Goal: Task Accomplishment & Management: Manage account settings

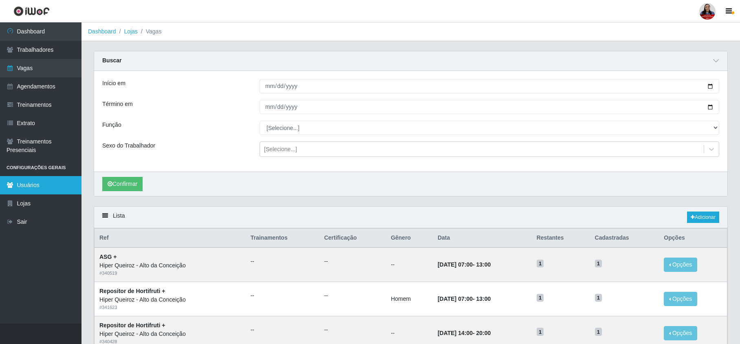
click at [31, 187] on link "Usuários" at bounding box center [41, 185] width 82 height 18
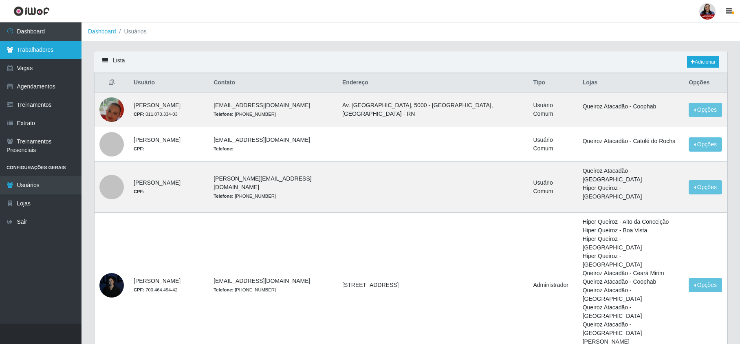
click at [35, 48] on link "Trabalhadores" at bounding box center [41, 50] width 82 height 18
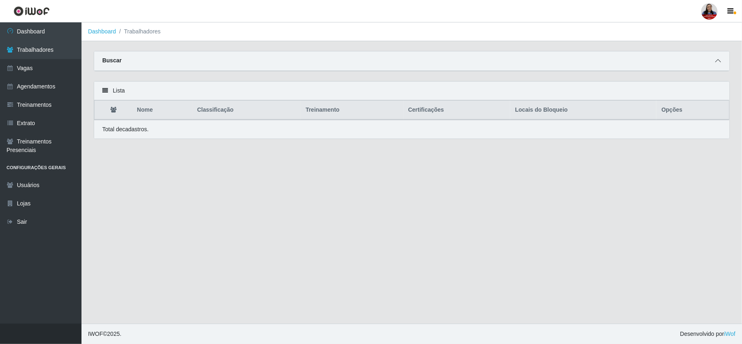
click at [717, 56] on span at bounding box center [718, 60] width 10 height 9
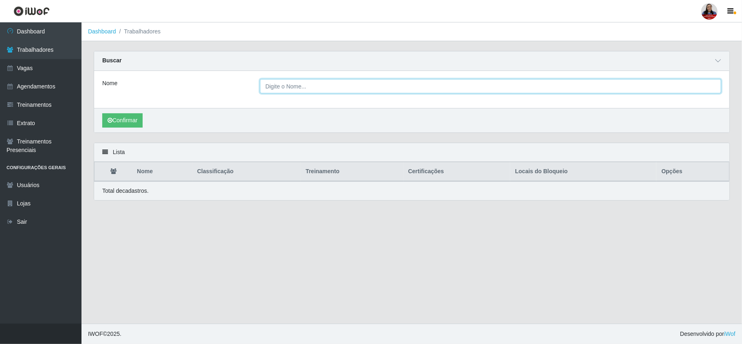
click at [312, 84] on input "Nome" at bounding box center [490, 86] width 461 height 14
paste input "[PERSON_NAME]"
type input "[PERSON_NAME]"
click at [134, 123] on button "Confirmar" at bounding box center [122, 120] width 40 height 14
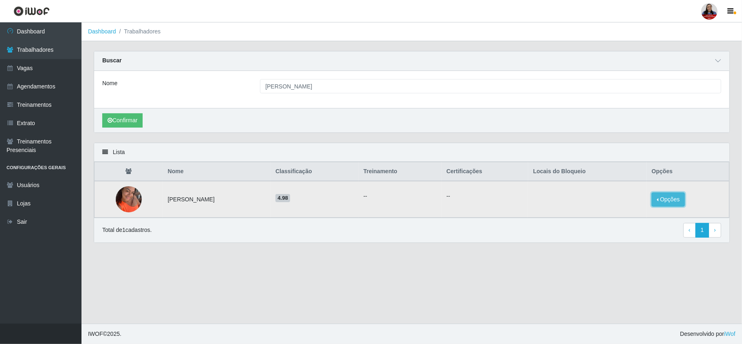
click at [674, 201] on button "Opções" at bounding box center [668, 199] width 33 height 14
click at [630, 208] on button "Bloquear - Loja" at bounding box center [617, 206] width 66 height 17
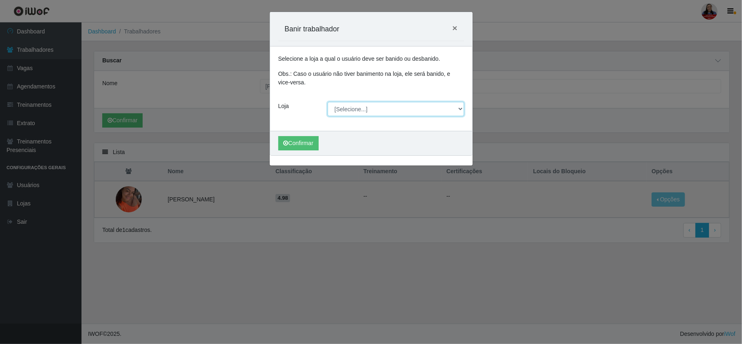
click at [354, 112] on select "[Selecione...] Hiper [GEOGRAPHIC_DATA] - [GEOGRAPHIC_DATA] Hiper Queiroz - Boa …" at bounding box center [396, 109] width 137 height 14
select select "225"
click at [328, 102] on select "[Selecione...] Hiper [GEOGRAPHIC_DATA] - [GEOGRAPHIC_DATA] Hiper Queiroz - Boa …" at bounding box center [396, 109] width 137 height 14
click at [304, 144] on button "Confirmar" at bounding box center [298, 143] width 40 height 14
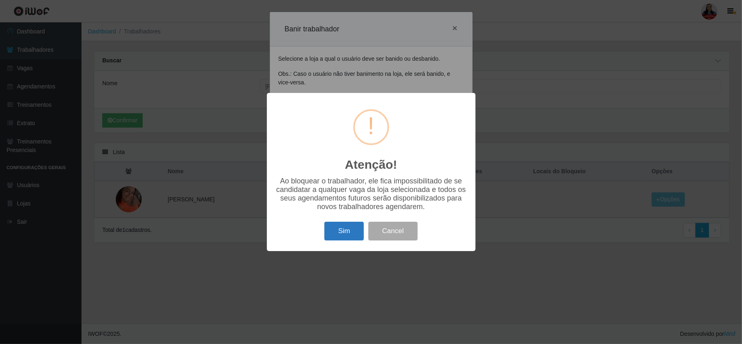
click at [350, 226] on button "Sim" at bounding box center [344, 231] width 40 height 19
